Goal: Information Seeking & Learning: Learn about a topic

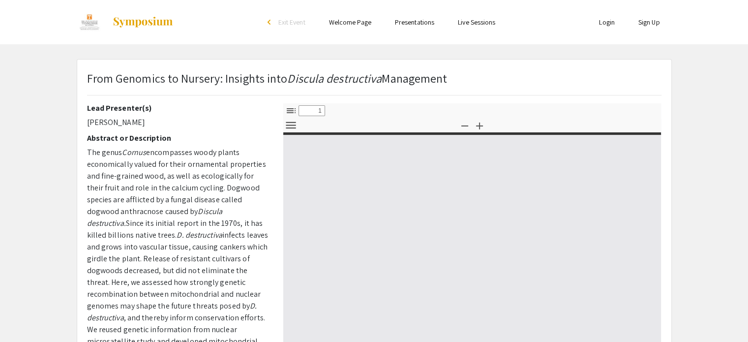
select select "custom"
type input "0"
select select "custom"
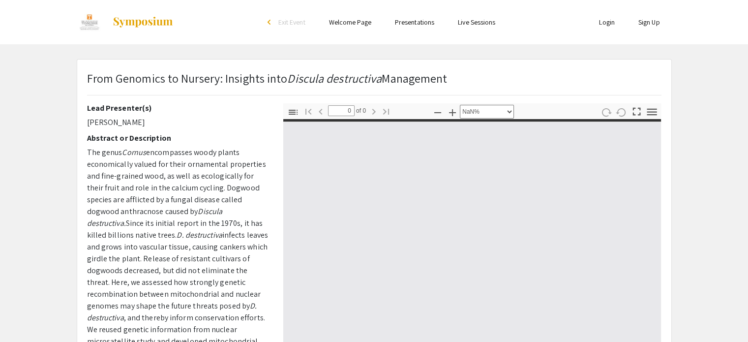
type input "1"
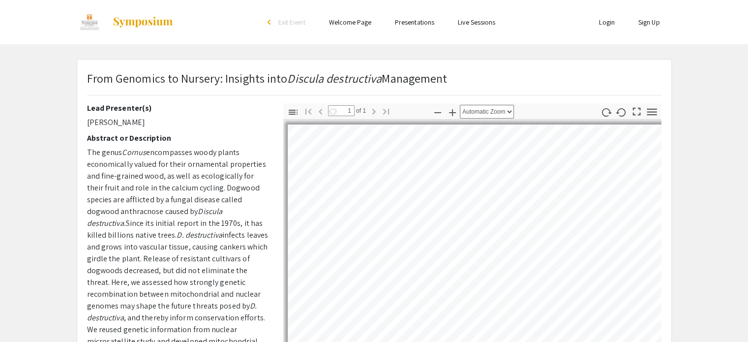
select select "custom"
click at [262, 80] on p "From Genomics to Nursery: Insights into Discula destructiva Management" at bounding box center [267, 78] width 360 height 18
click at [206, 78] on p "From Genomics to Nursery: Insights into Discula destructiva Management" at bounding box center [267, 78] width 360 height 18
click at [118, 73] on p "From Genomics to Nursery: Insights into Discula destructiva Management" at bounding box center [267, 78] width 360 height 18
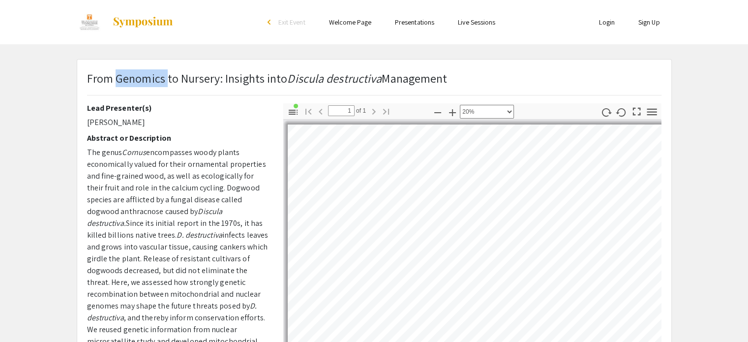
click at [118, 73] on p "From Genomics to Nursery: Insights into Discula destructiva Management" at bounding box center [267, 78] width 360 height 18
click at [180, 76] on p "From Genomics to Nursery: Insights into Discula destructiva Management" at bounding box center [267, 78] width 360 height 18
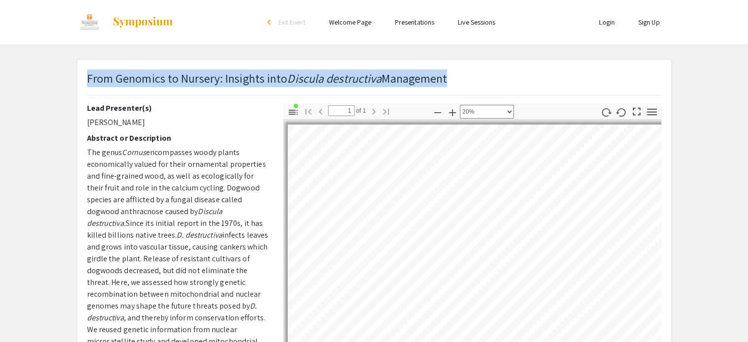
click at [180, 76] on p "From Genomics to Nursery: Insights into Discula destructiva Management" at bounding box center [267, 78] width 360 height 18
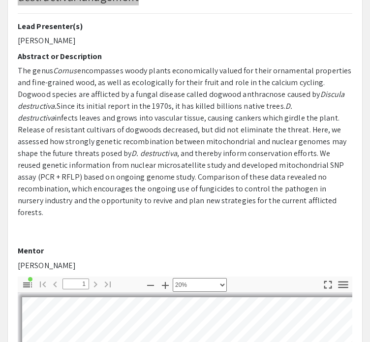
scroll to position [100, 0]
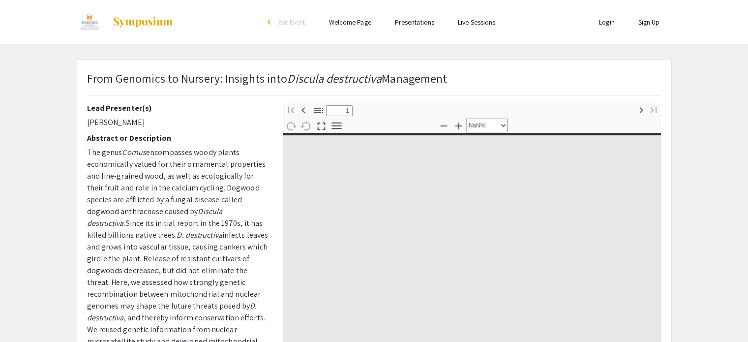
select select "custom"
